Goal: Information Seeking & Learning: Learn about a topic

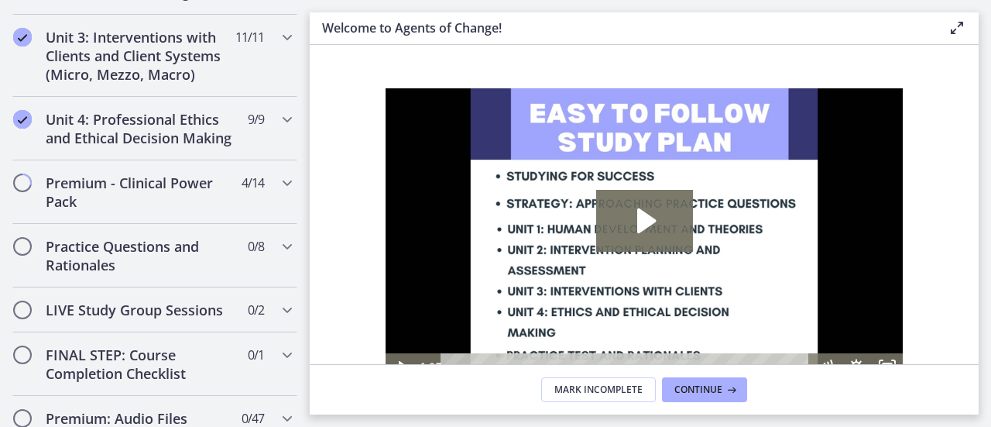
scroll to position [1214, 0]
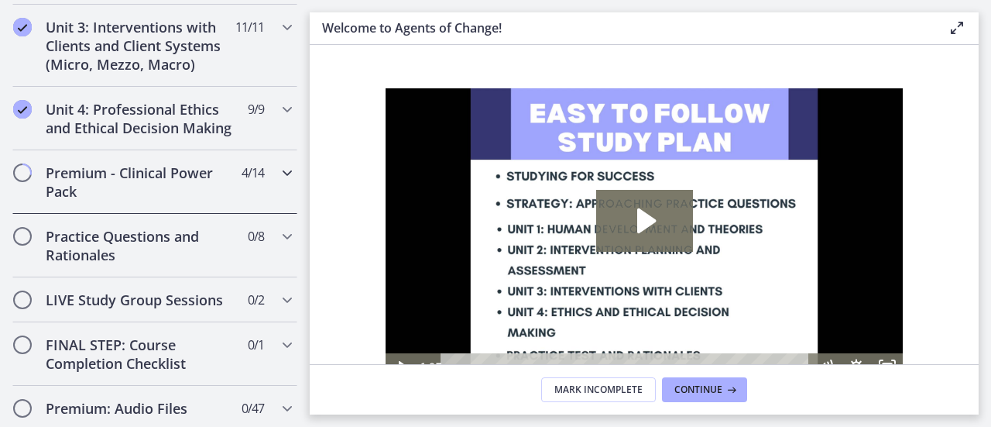
click at [168, 201] on h2 "Premium - Clinical Power Pack" at bounding box center [140, 181] width 189 height 37
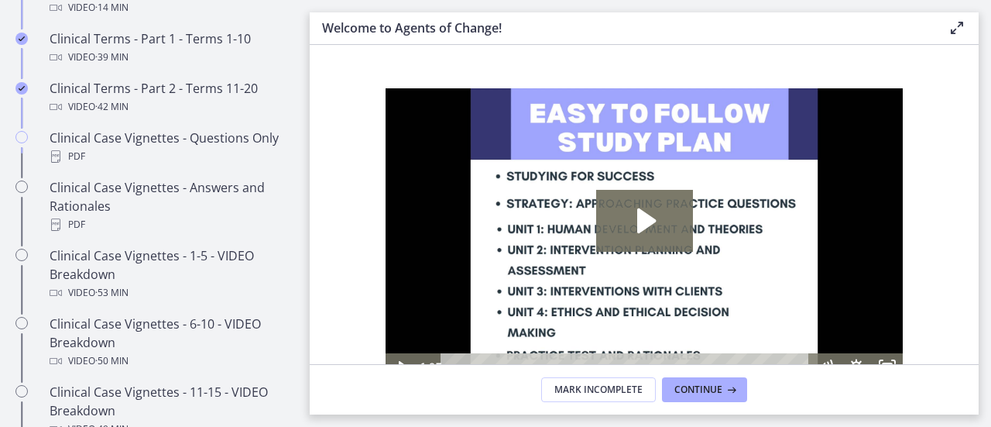
scroll to position [899, 0]
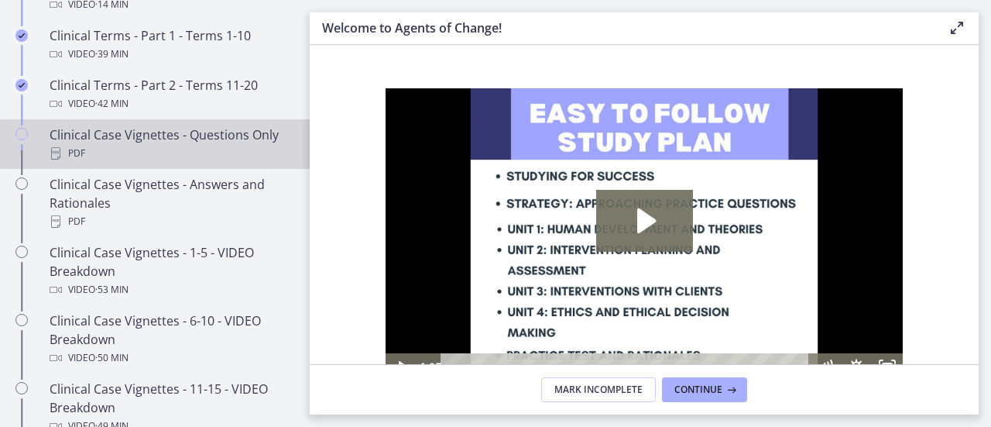
click at [22, 140] on icon "Chapters" at bounding box center [21, 134] width 12 height 12
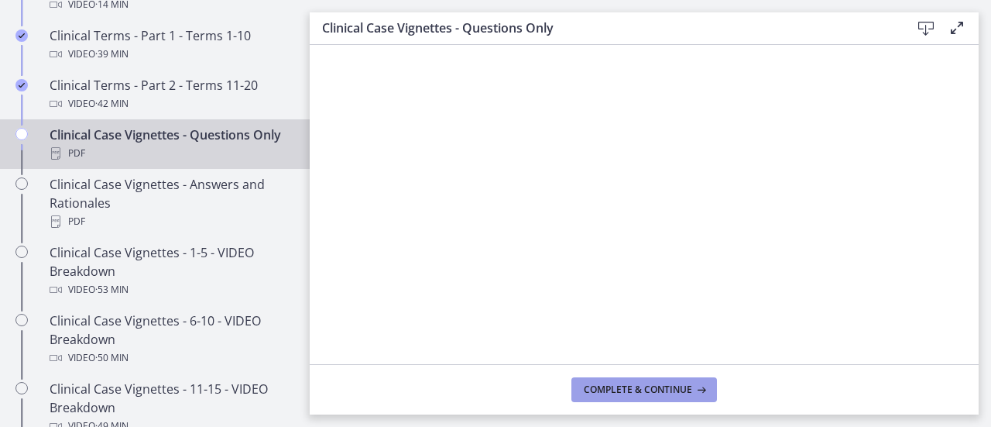
click at [604, 393] on span "Complete & continue" at bounding box center [638, 389] width 108 height 12
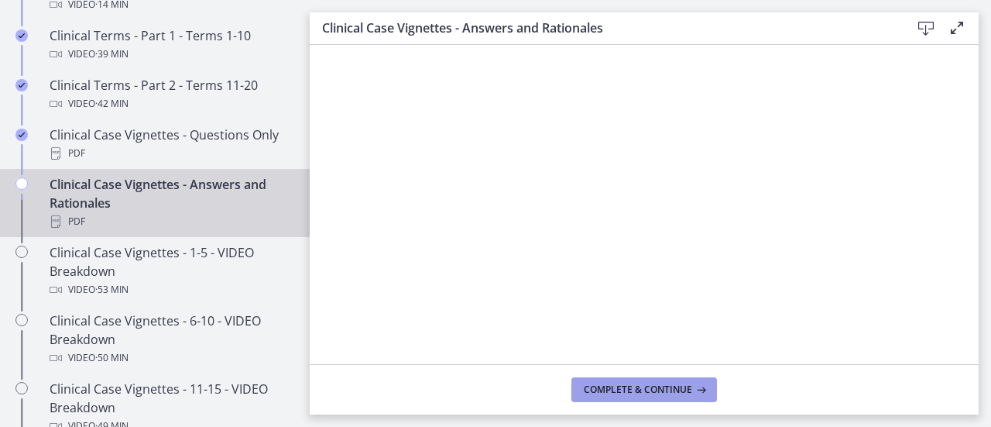
click at [597, 391] on span "Complete & continue" at bounding box center [638, 389] width 108 height 12
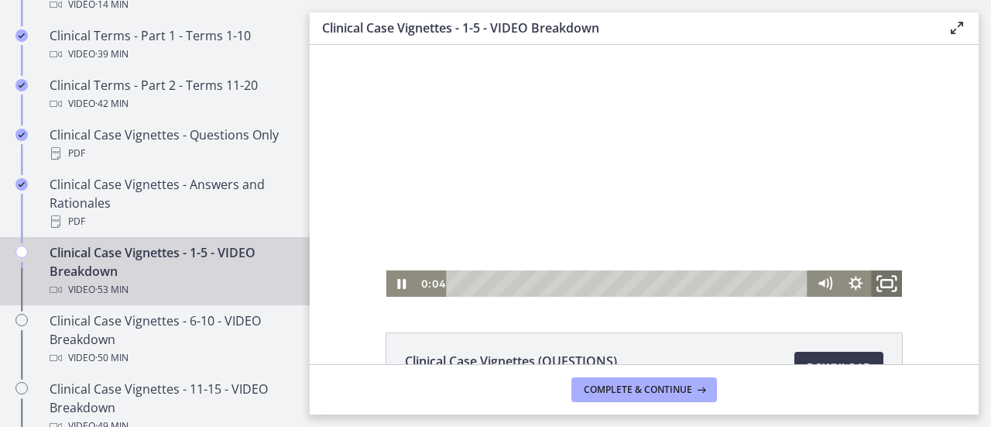
click at [888, 284] on icon "Fullscreen" at bounding box center [886, 284] width 37 height 32
